Goal: Information Seeking & Learning: Learn about a topic

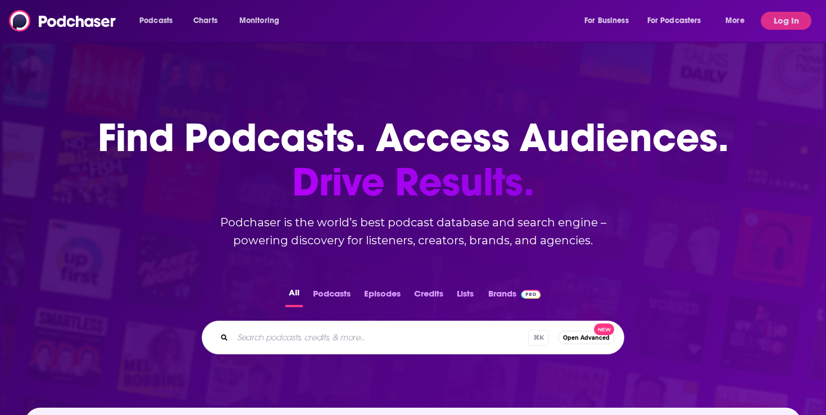
click at [331, 338] on input "Search podcasts, credits, & more..." at bounding box center [381, 338] width 296 height 18
paste input "he Global Good Podcast"
type input "he Global Good Podcast"
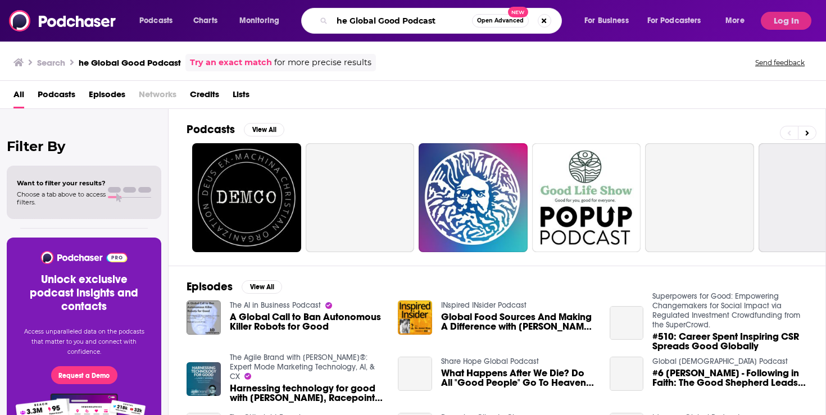
click at [339, 20] on input "he Global Good Podcast" at bounding box center [402, 21] width 140 height 18
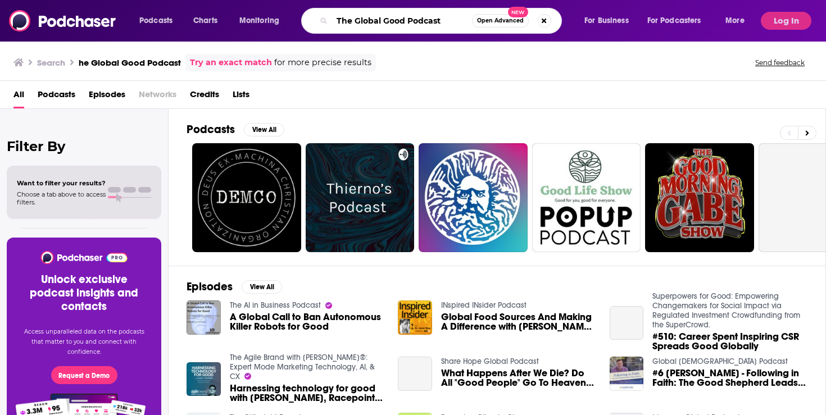
type input "The Global Good Podcast"
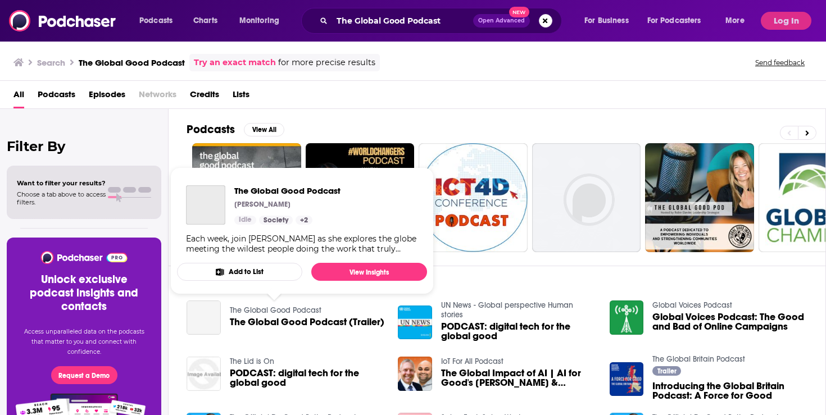
click at [275, 312] on link "The Global Good Podcast" at bounding box center [276, 311] width 92 height 10
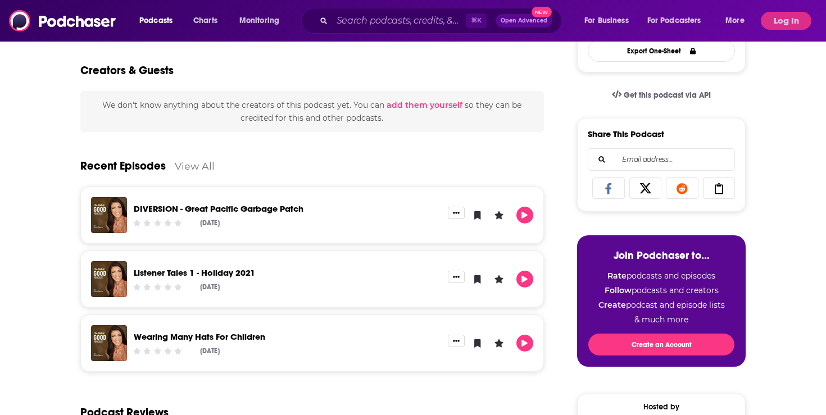
scroll to position [215, 0]
